Goal: Information Seeking & Learning: Learn about a topic

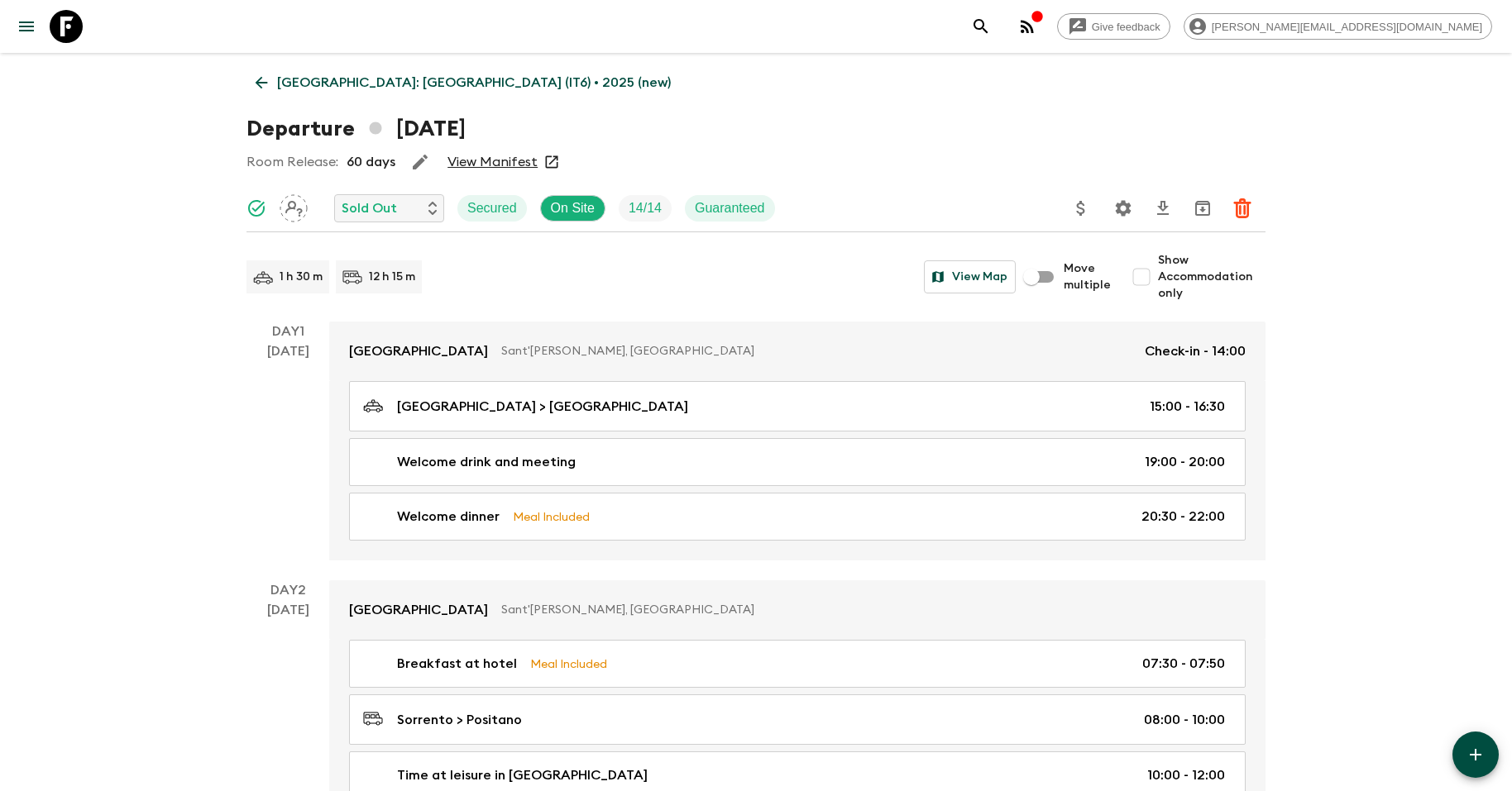
click at [66, 24] on icon at bounding box center [66, 27] width 33 height 33
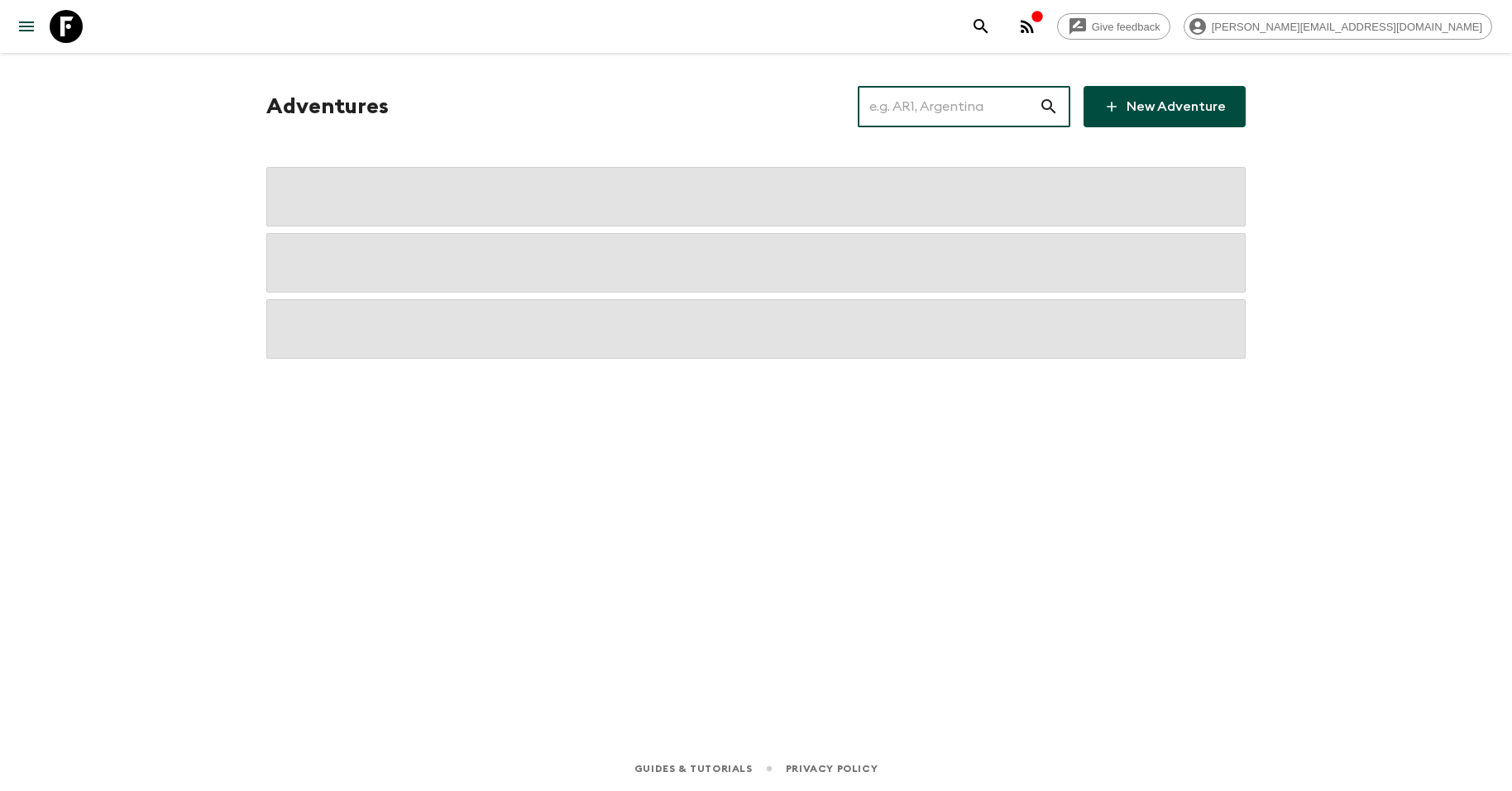
click at [946, 109] on input "text" at bounding box center [948, 107] width 181 height 46
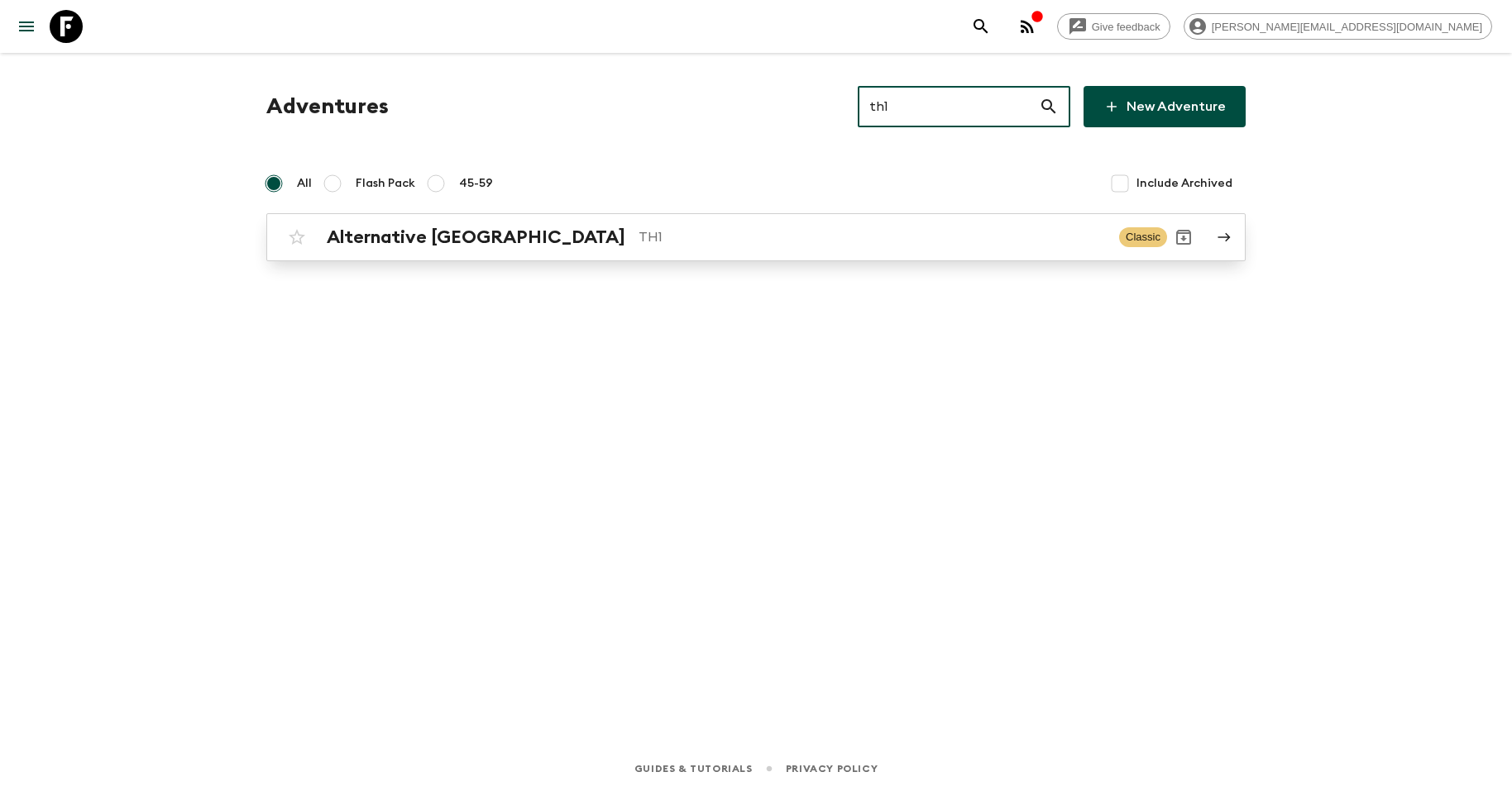
type input "th1"
click at [639, 244] on p "TH1" at bounding box center [872, 237] width 467 height 20
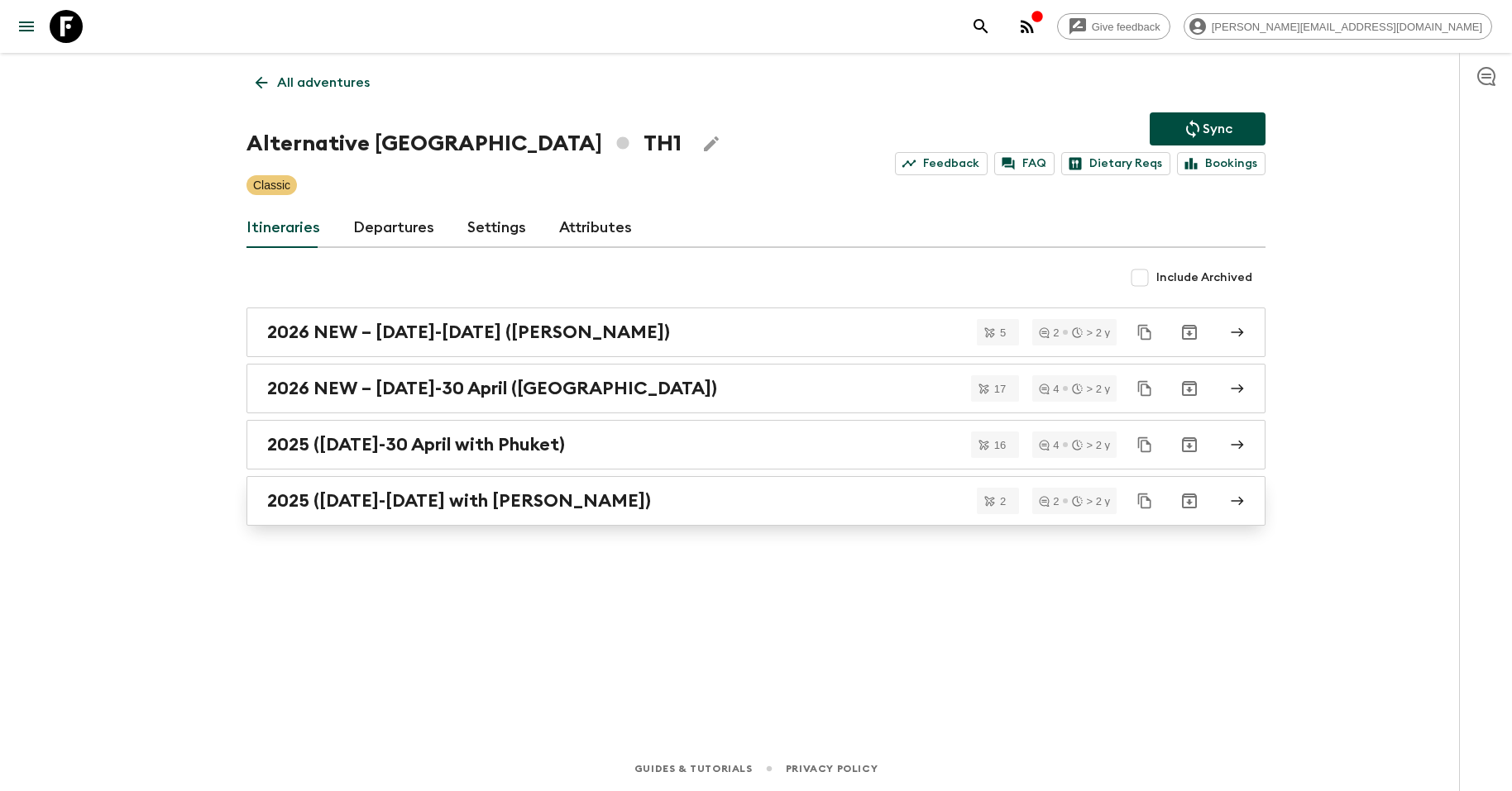
click at [548, 512] on link "2025 ([DATE]-[DATE] with [PERSON_NAME])" at bounding box center [756, 501] width 1019 height 50
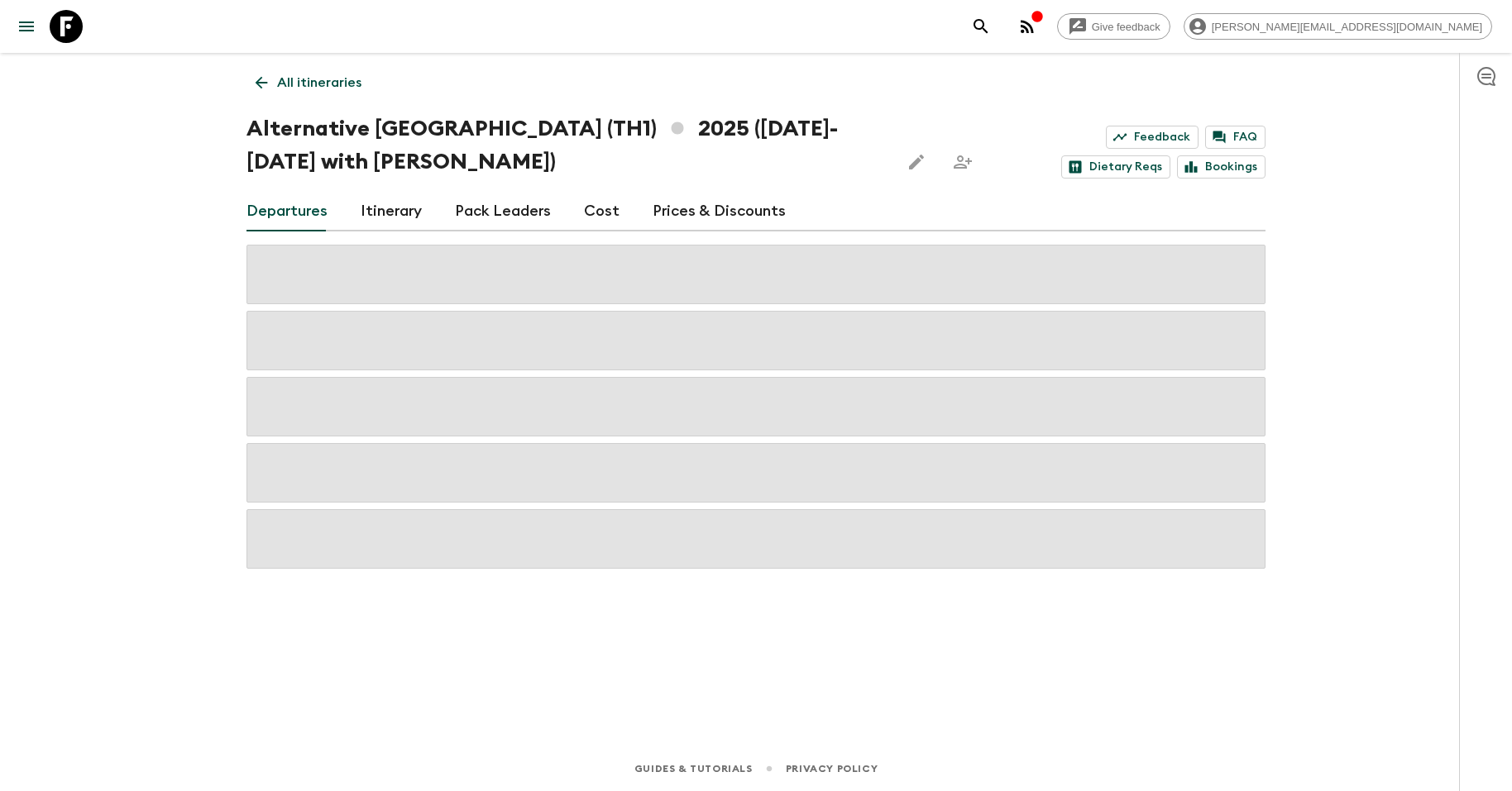
click at [377, 217] on link "Itinerary" at bounding box center [391, 212] width 61 height 40
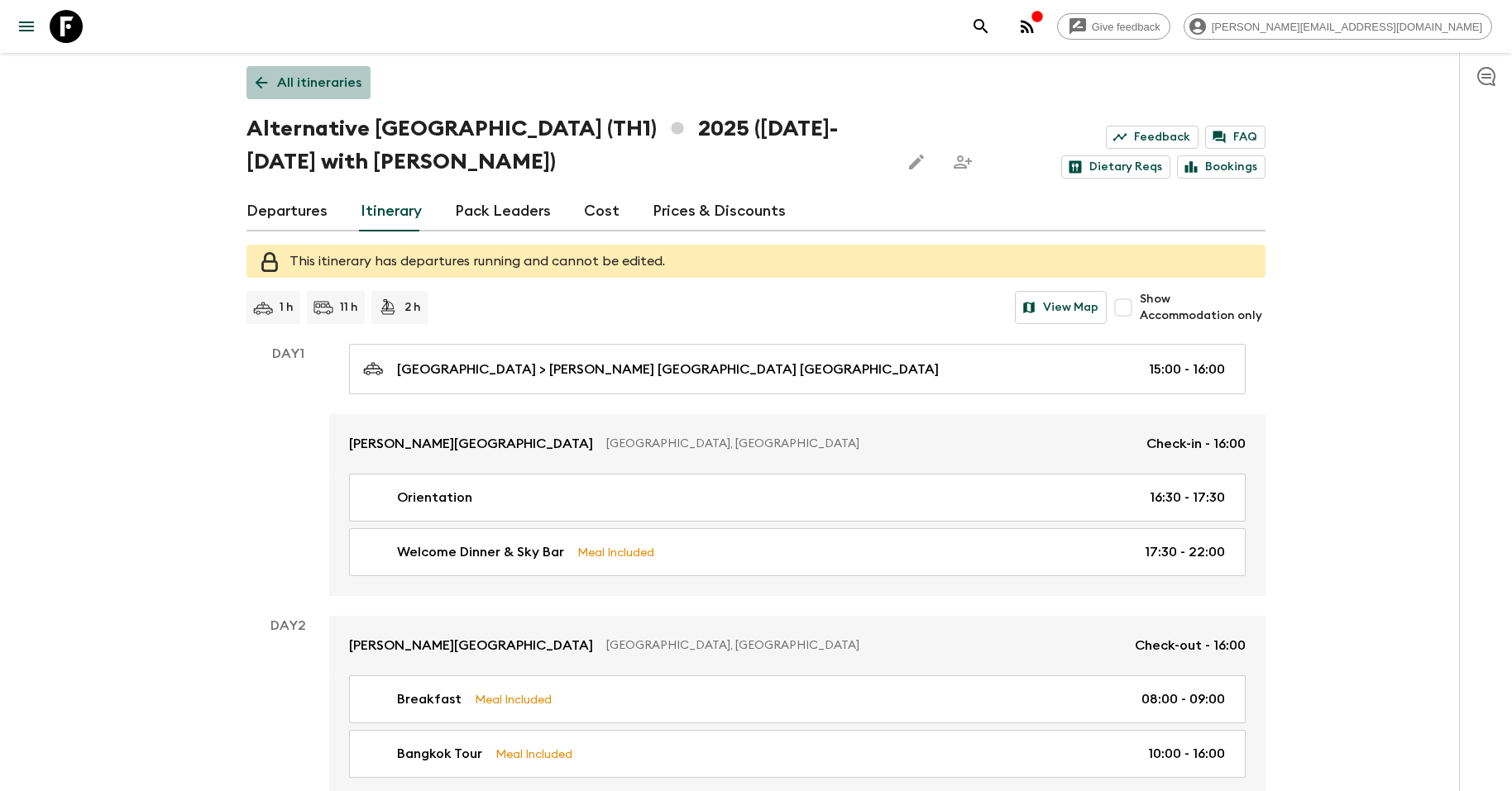
click at [321, 81] on p "All itineraries" at bounding box center [320, 83] width 85 height 20
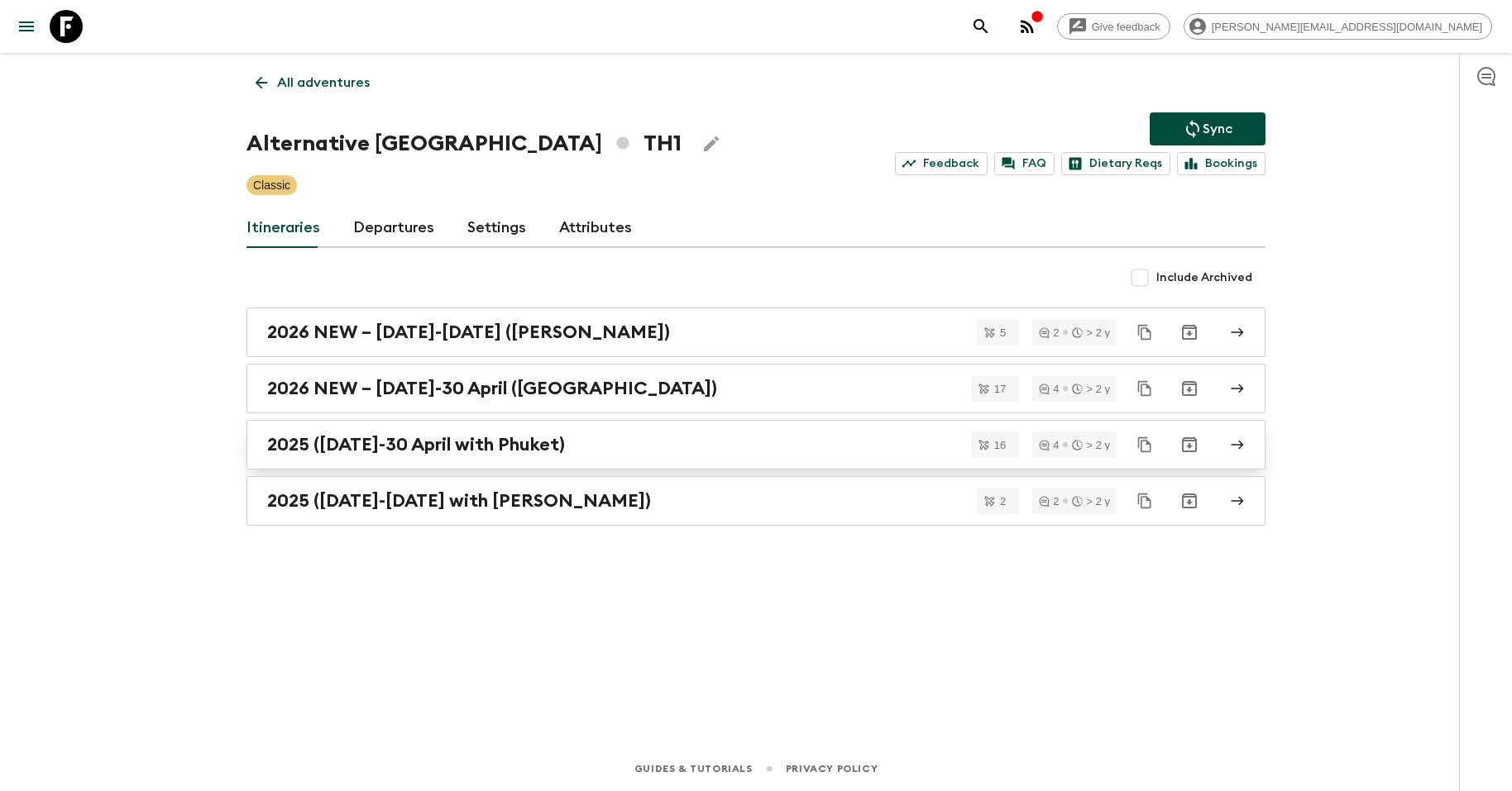
click at [631, 447] on div "2025 ([DATE]-30 April with Phuket)" at bounding box center [741, 445] width 947 height 22
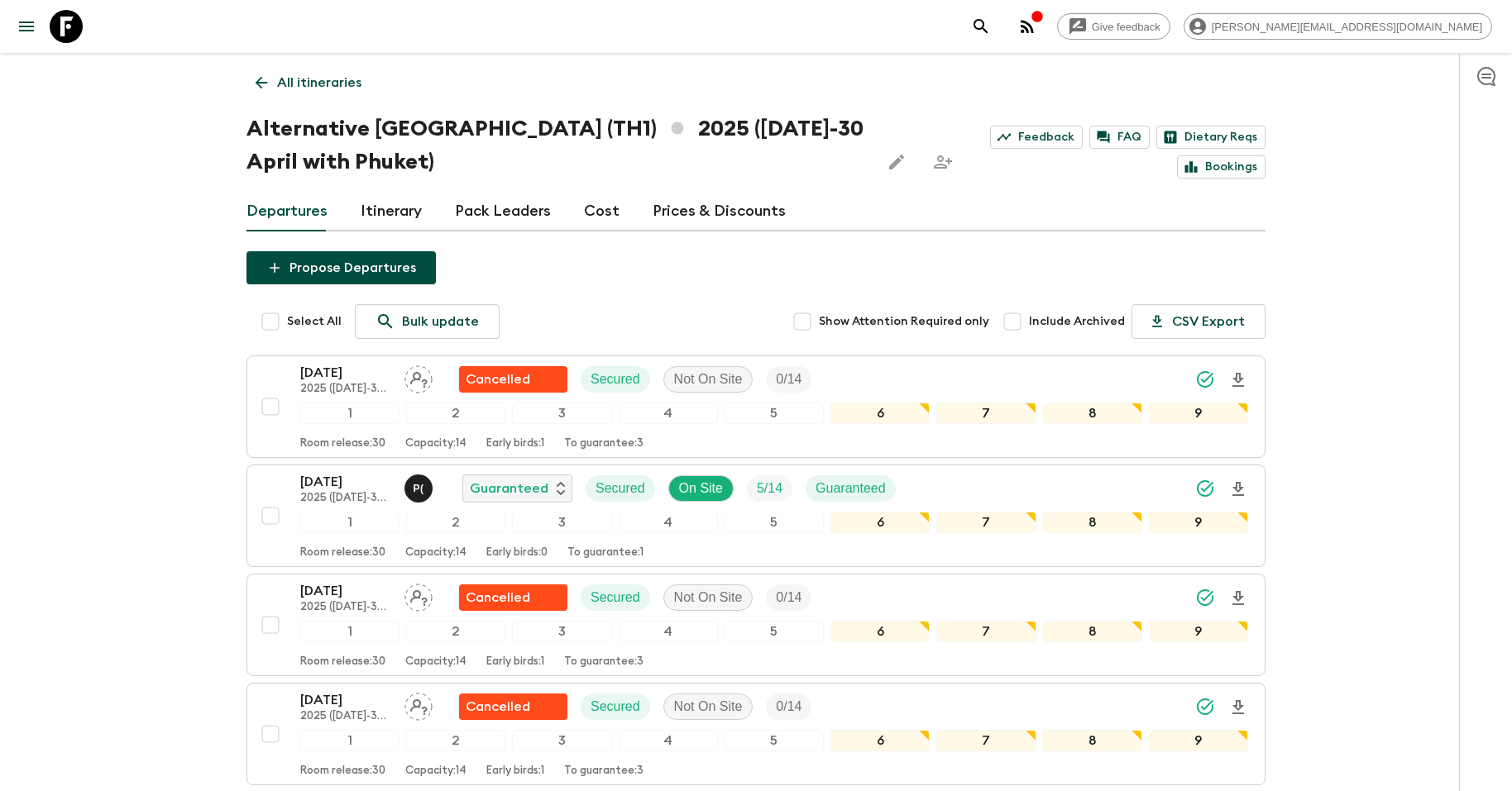
click at [306, 77] on p "All itineraries" at bounding box center [320, 83] width 85 height 20
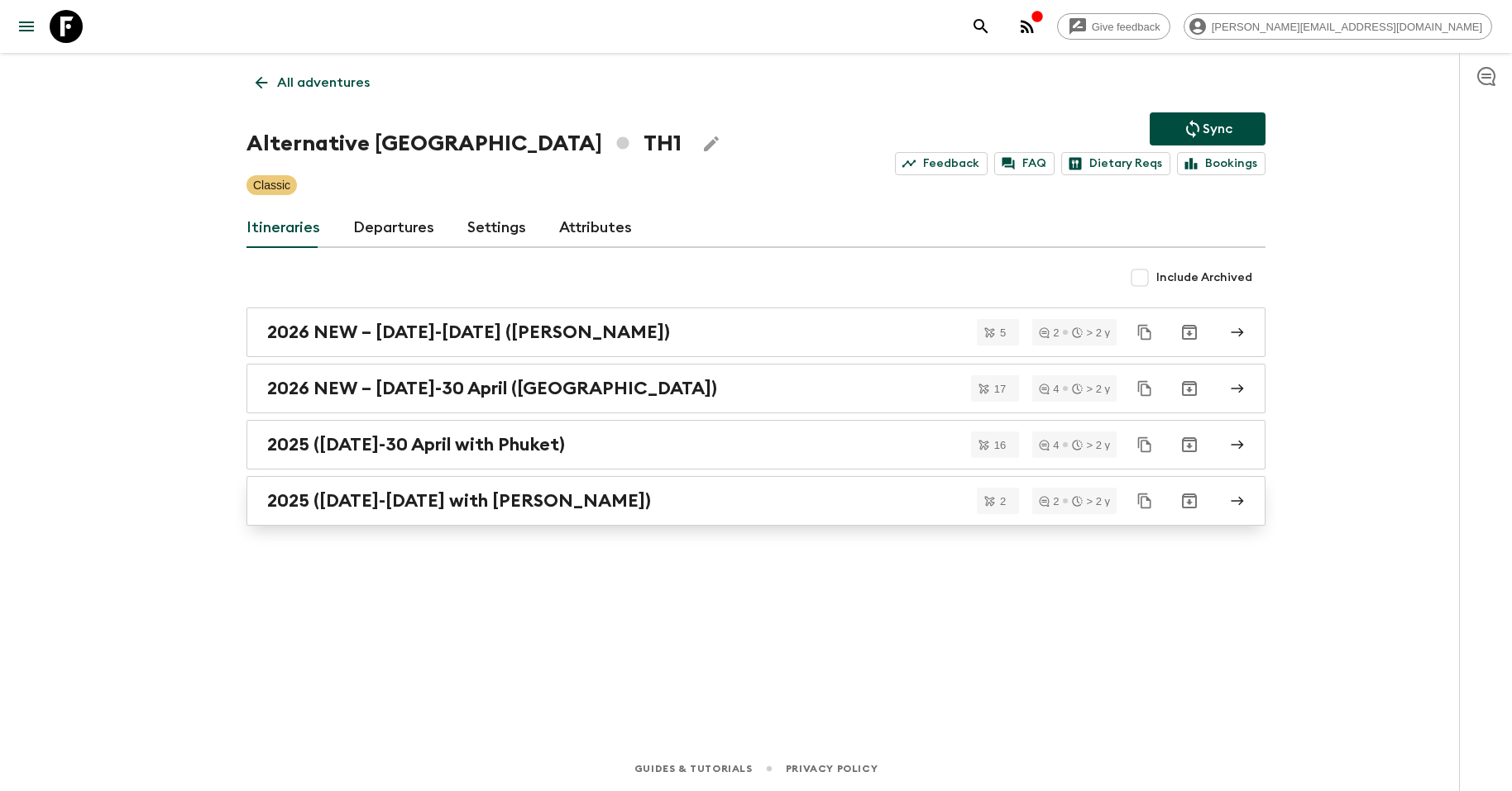
click at [683, 496] on div "2025 ([DATE]-[DATE] with [PERSON_NAME])" at bounding box center [741, 501] width 947 height 22
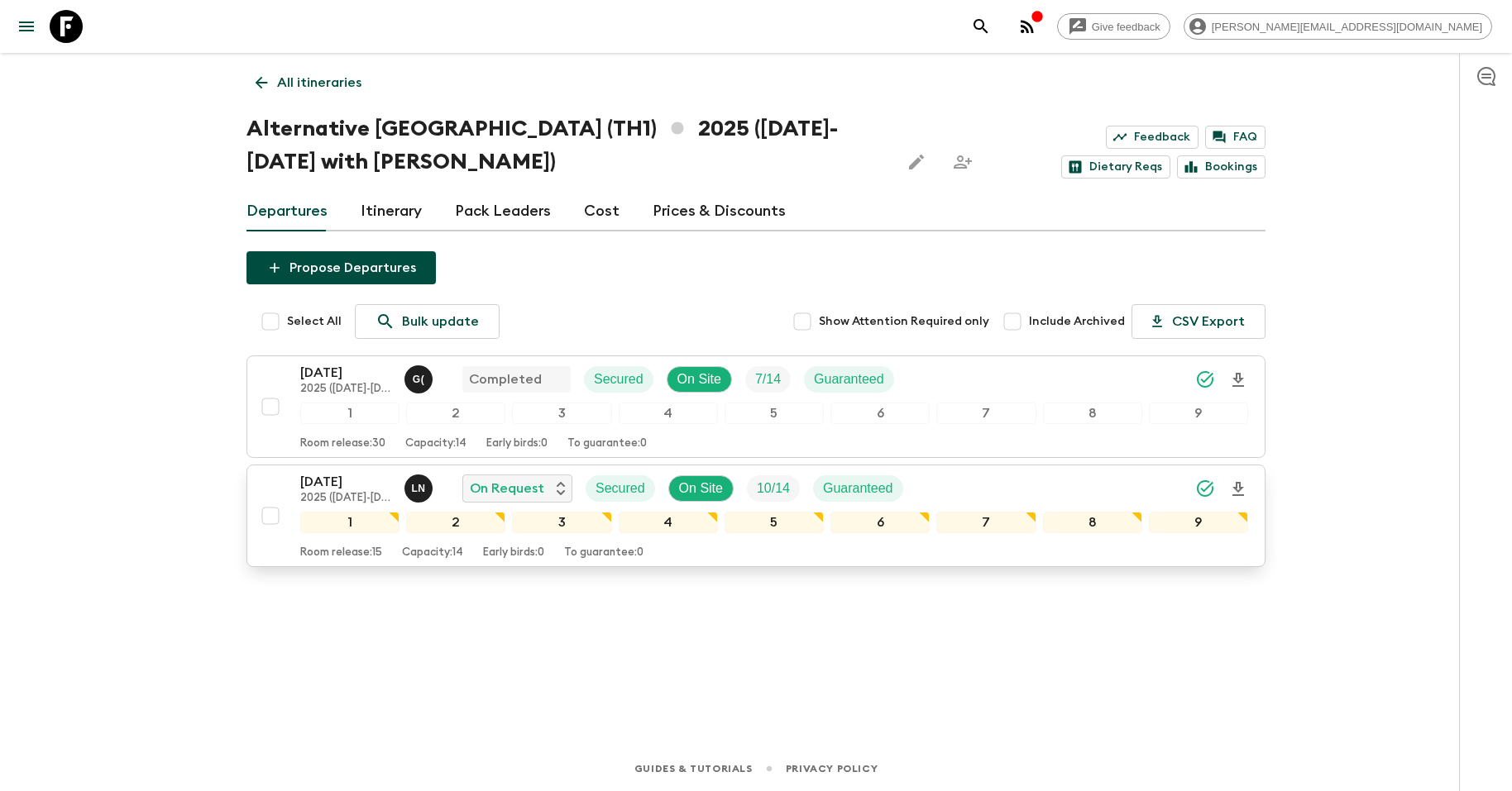
click at [338, 482] on p "[DATE]" at bounding box center [346, 482] width 91 height 20
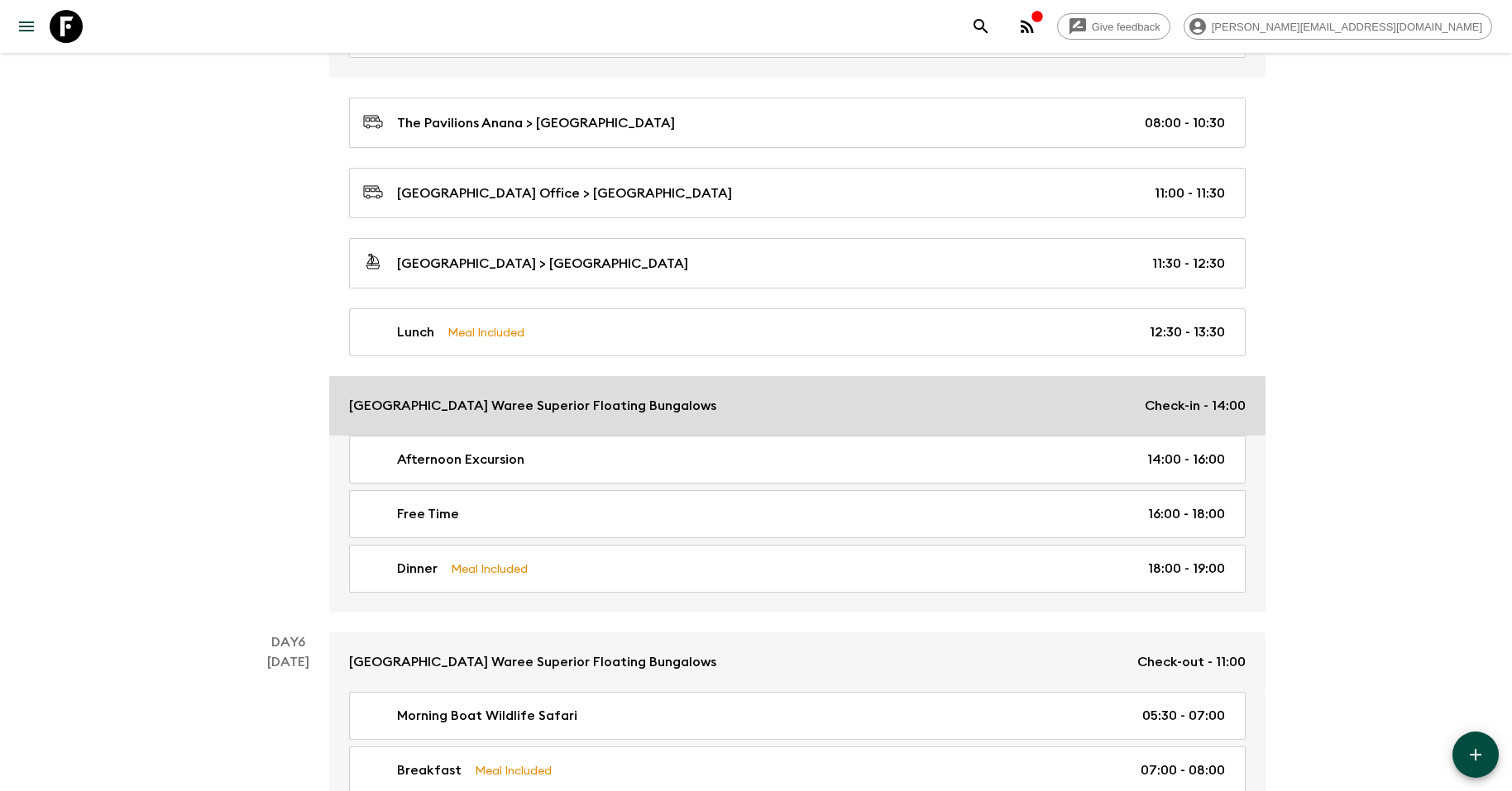
scroll to position [1833, 0]
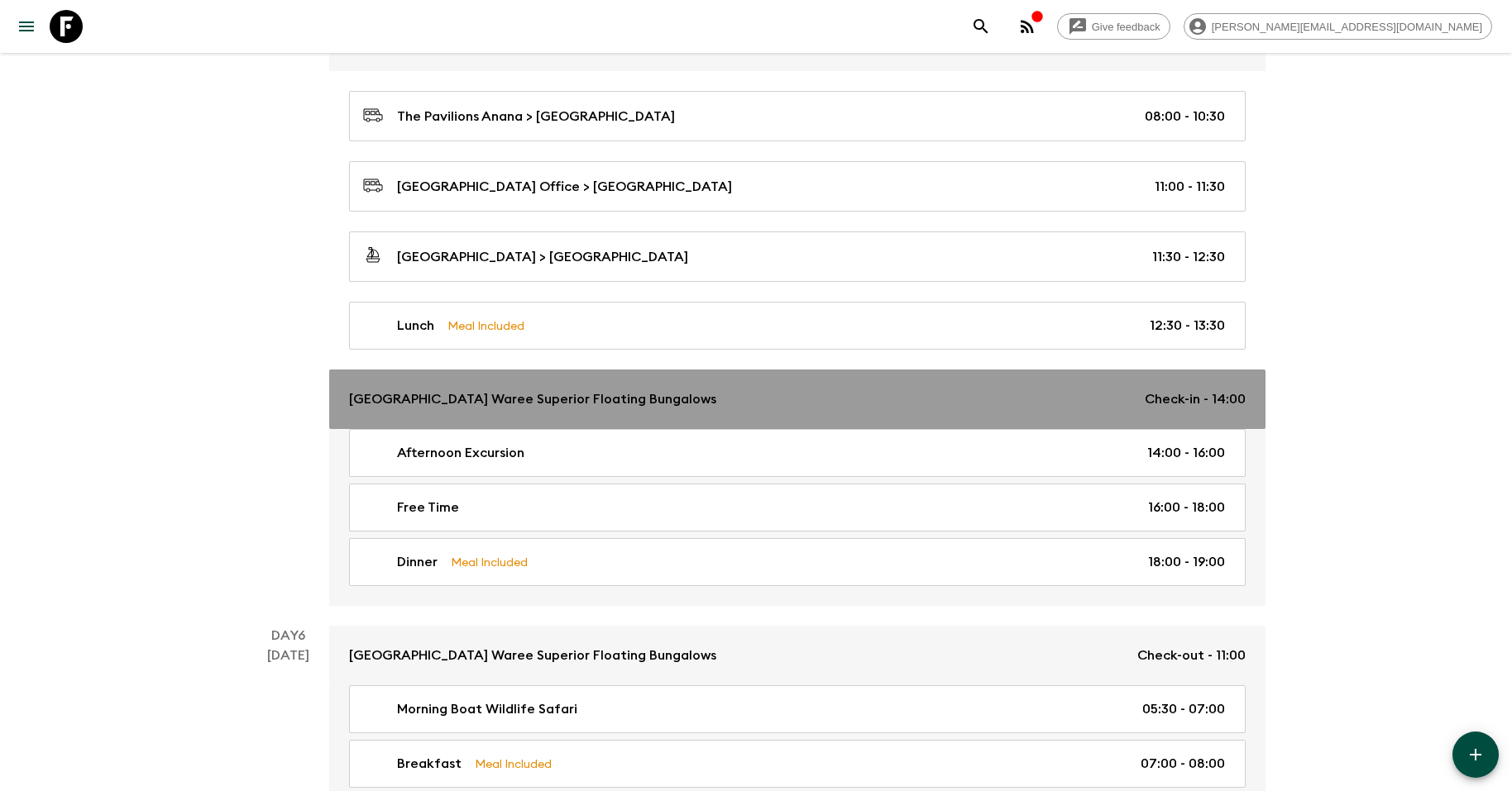
click at [681, 389] on p "[GEOGRAPHIC_DATA] Waree Superior Floating Bungalows" at bounding box center [532, 399] width 367 height 20
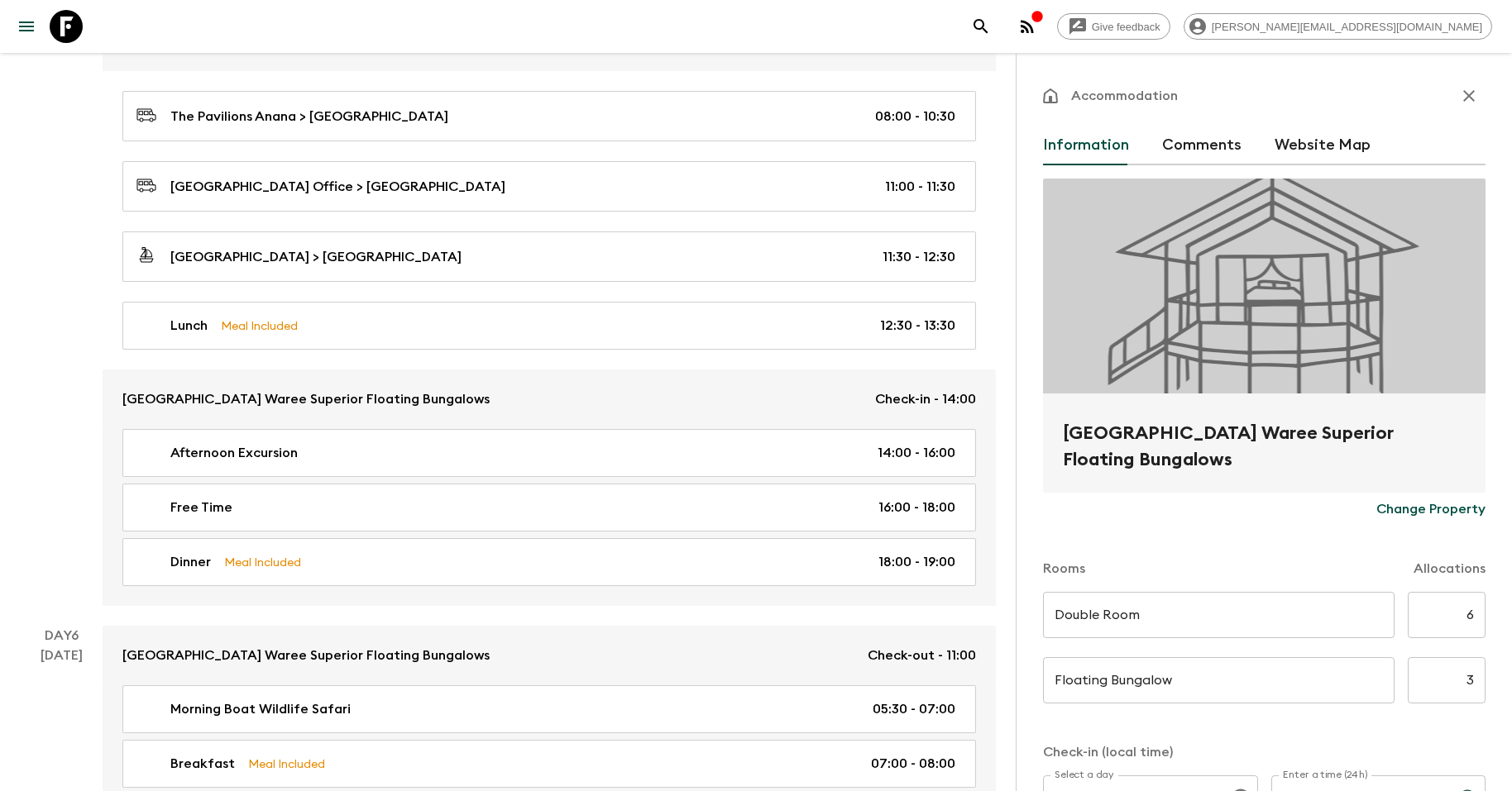
click at [1196, 429] on h2 "[GEOGRAPHIC_DATA] Waree Superior Floating Bungalows" at bounding box center [1264, 447] width 403 height 53
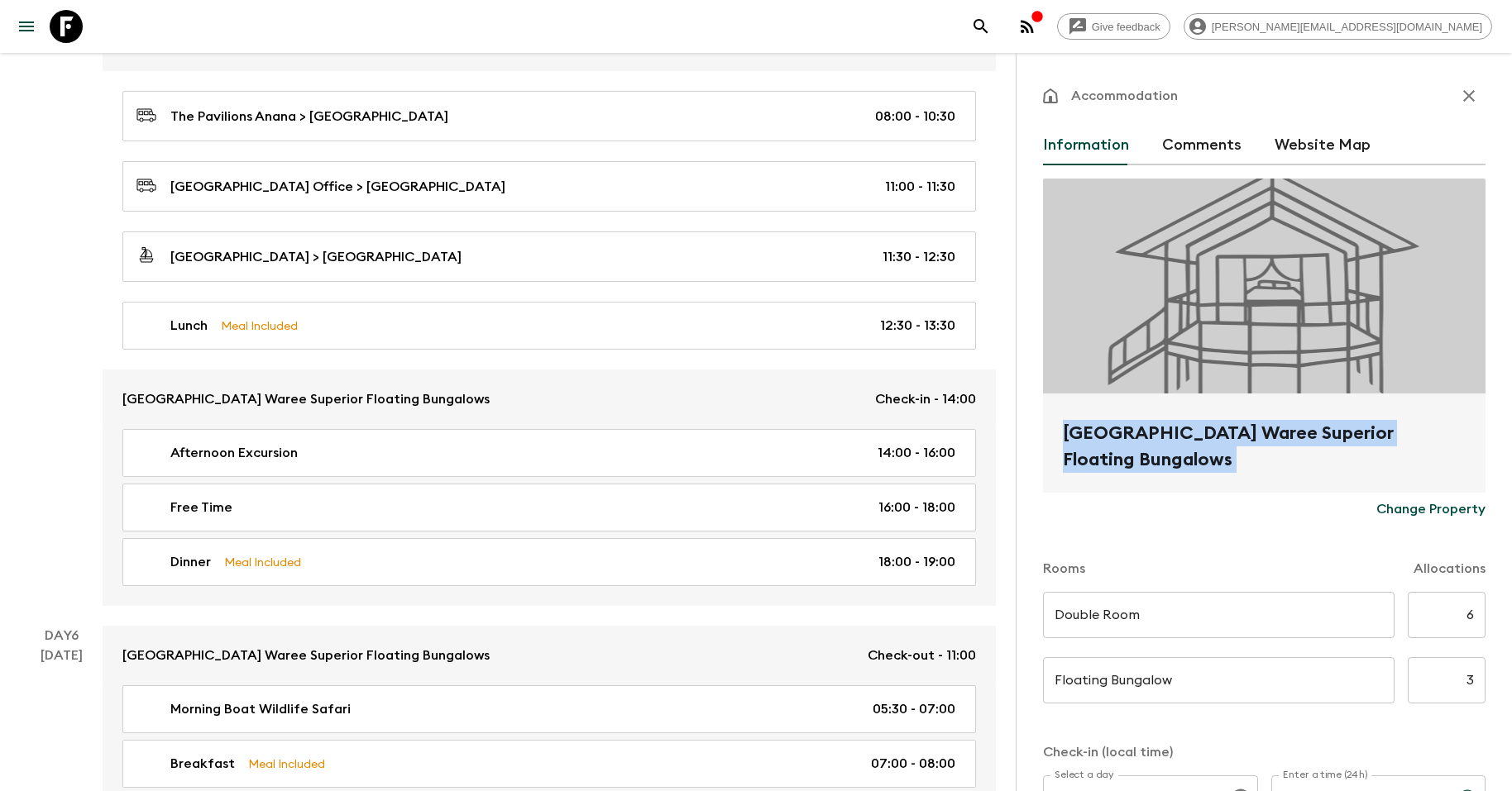
click at [1196, 429] on h2 "[GEOGRAPHIC_DATA] Waree Superior Floating Bungalows" at bounding box center [1264, 447] width 403 height 53
copy form "[GEOGRAPHIC_DATA] Waree Superior Floating Bungalows Change Property"
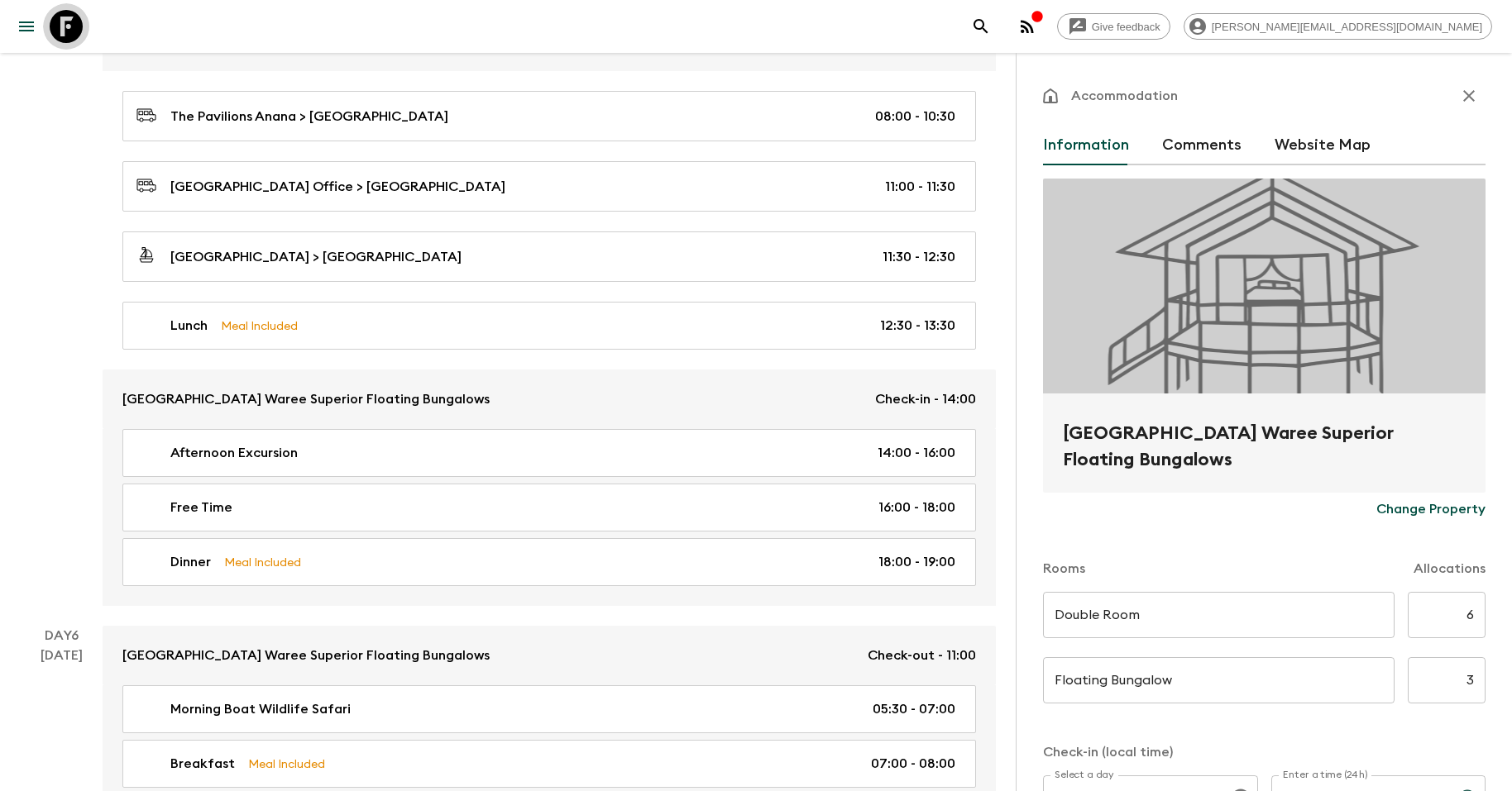
click at [67, 33] on icon at bounding box center [66, 27] width 33 height 33
